Goal: Information Seeking & Learning: Understand process/instructions

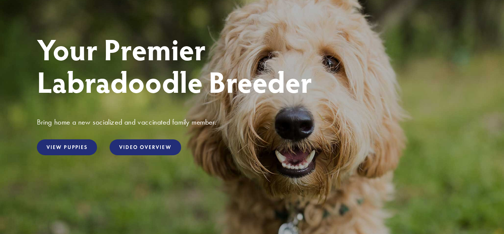
scroll to position [89, 0]
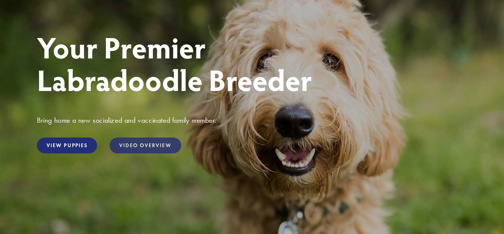
click at [170, 144] on link "Video Overview" at bounding box center [145, 145] width 71 height 16
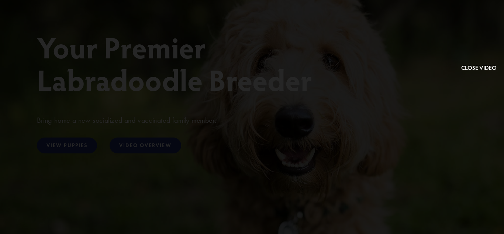
click at [494, 59] on button at bounding box center [479, 39] width 35 height 65
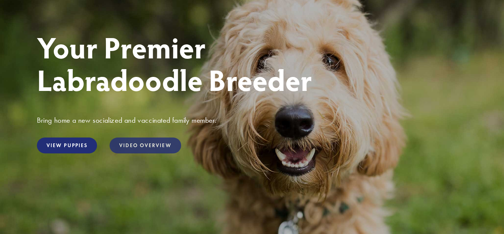
click at [135, 141] on link "Video Overview" at bounding box center [145, 145] width 71 height 16
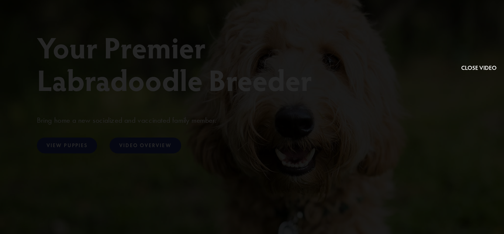
click at [462, 69] on button at bounding box center [479, 39] width 35 height 65
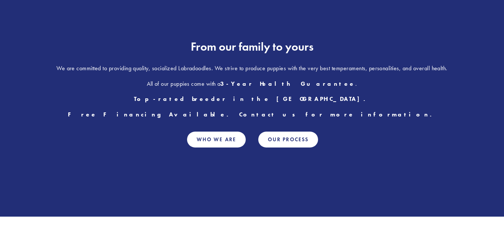
scroll to position [389, 0]
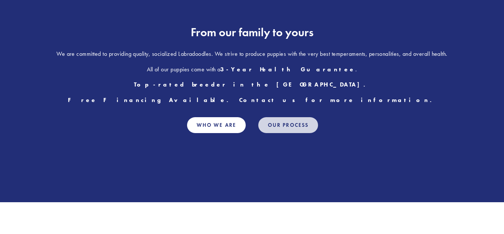
click at [298, 126] on link "Our Process" at bounding box center [289, 125] width 60 height 16
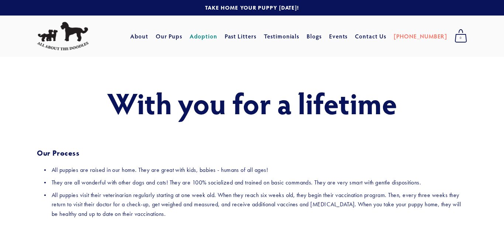
click at [298, 126] on div "With you for a lifetime Our Process All puppies are raised in our home. They ar…" at bounding box center [252, 152] width 431 height 132
